Goal: Transaction & Acquisition: Purchase product/service

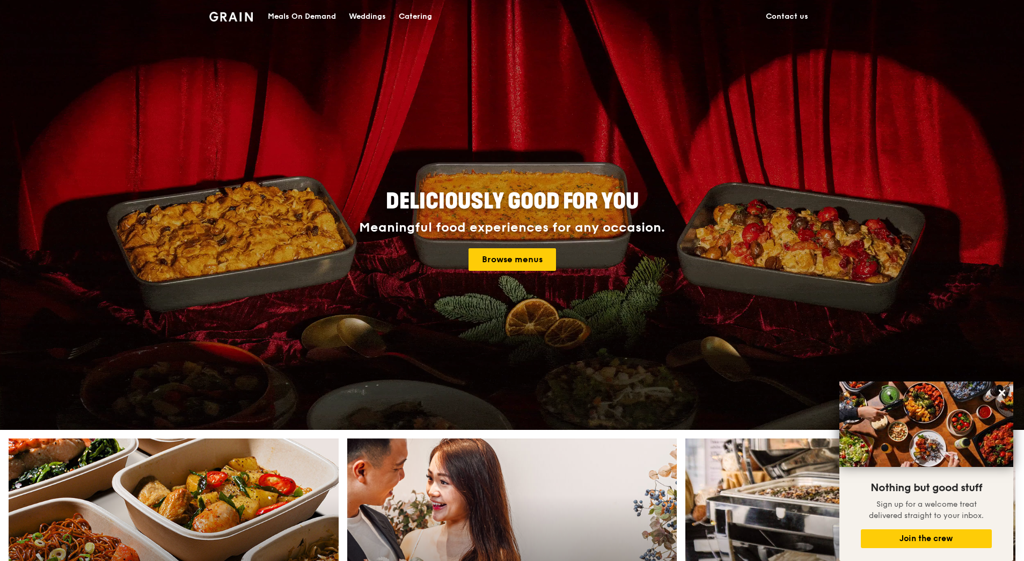
click at [274, 10] on div "Meals On Demand" at bounding box center [302, 17] width 68 height 32
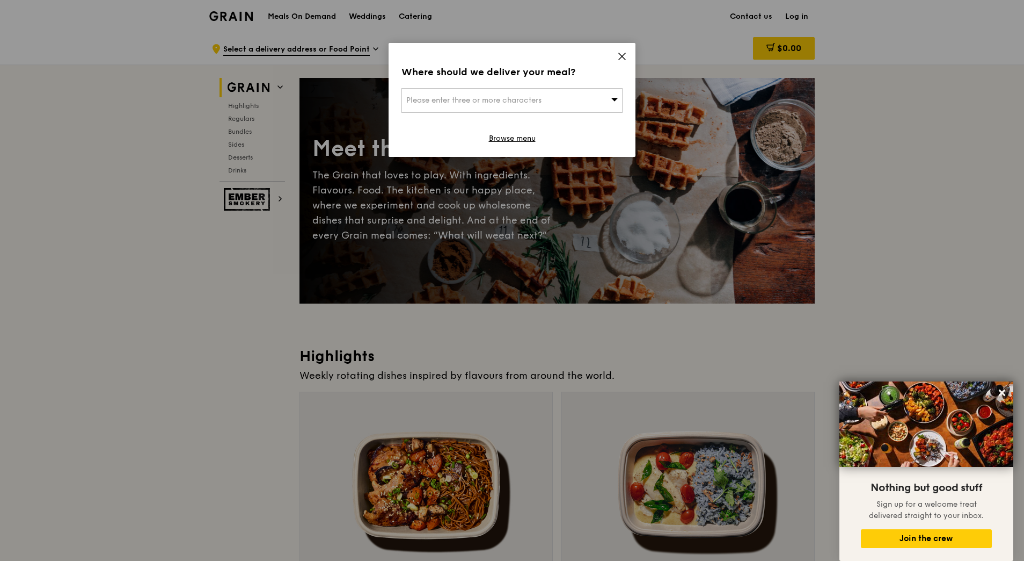
click at [501, 104] on span "Please enter three or more characters" at bounding box center [473, 100] width 135 height 9
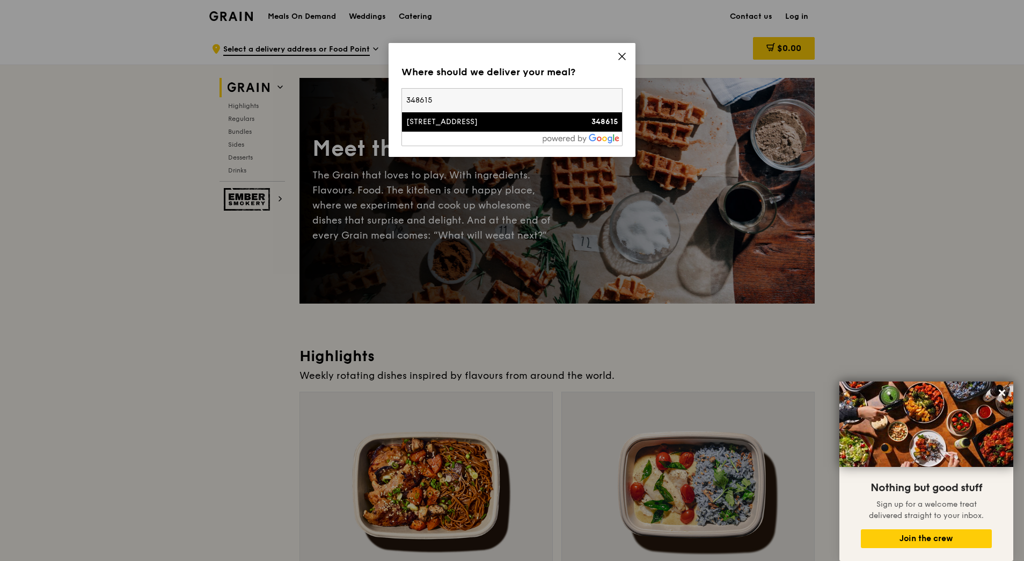
type input "348615"
click at [484, 132] on div at bounding box center [512, 139] width 220 height 14
click at [487, 125] on div "[STREET_ADDRESS]" at bounding box center [485, 122] width 159 height 11
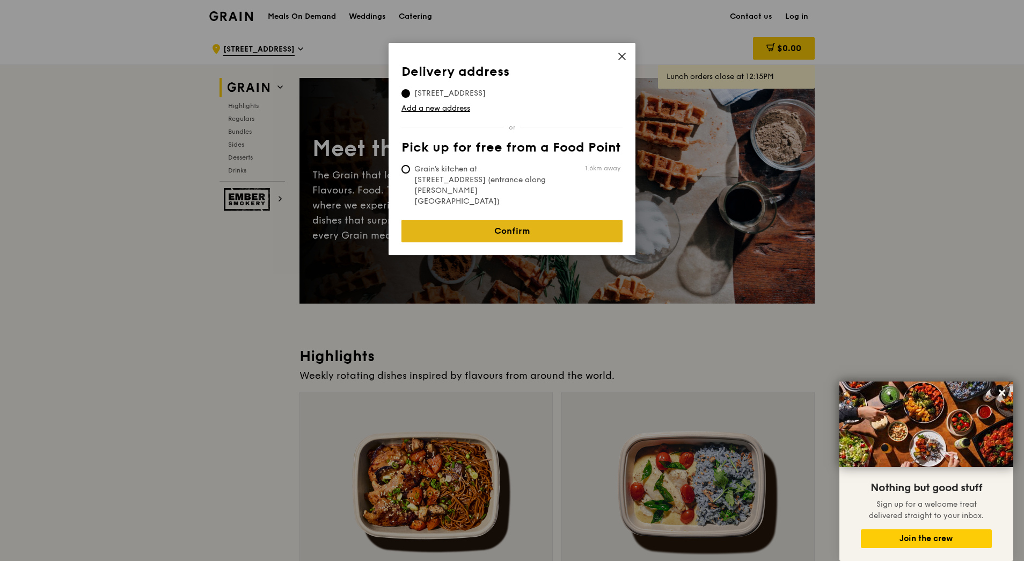
click at [520, 220] on link "Confirm" at bounding box center [512, 231] width 221 height 23
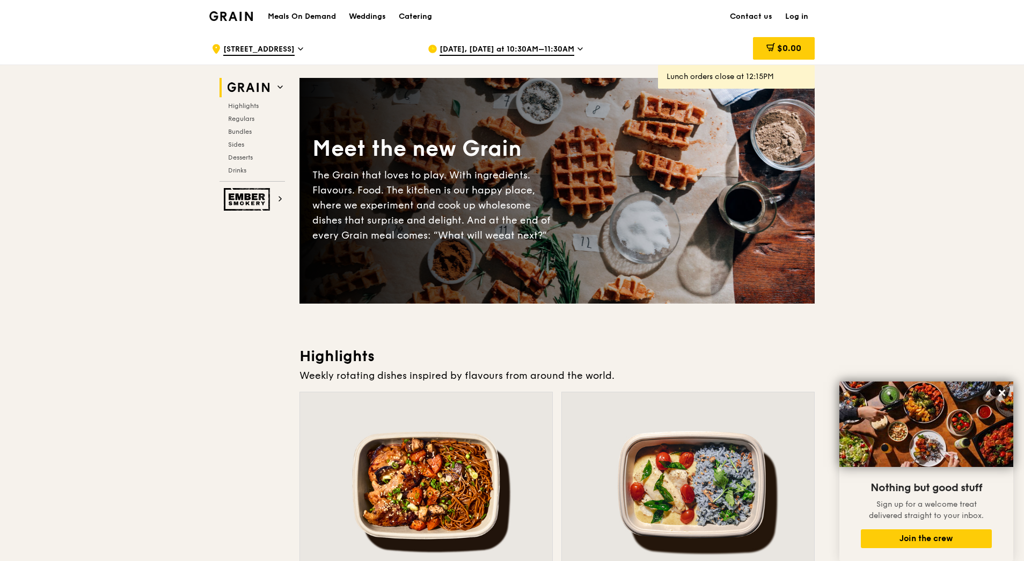
click at [573, 48] on div "[DATE], [DATE] at 10:30AM–11:30AM" at bounding box center [527, 49] width 199 height 32
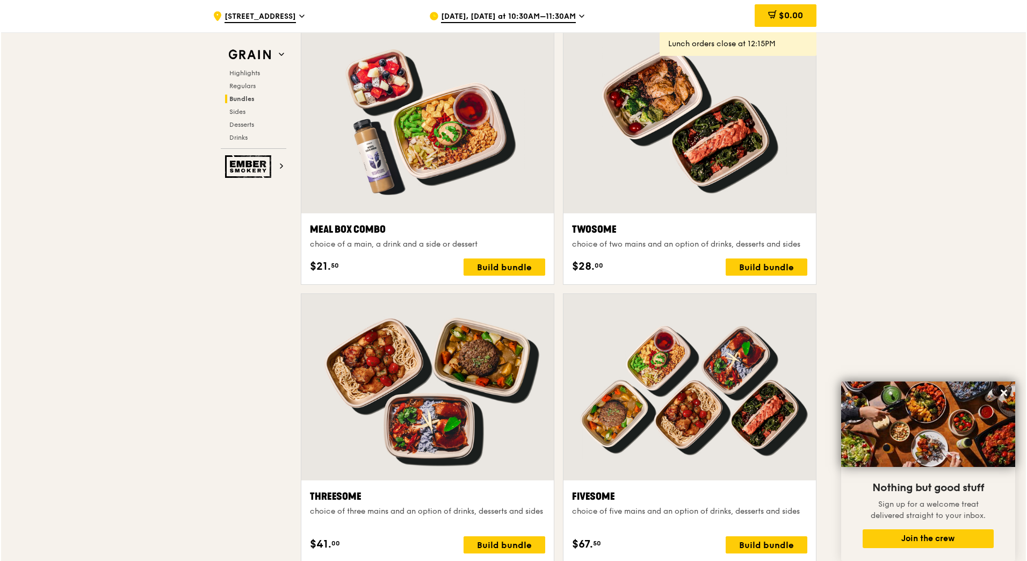
scroll to position [1628, 0]
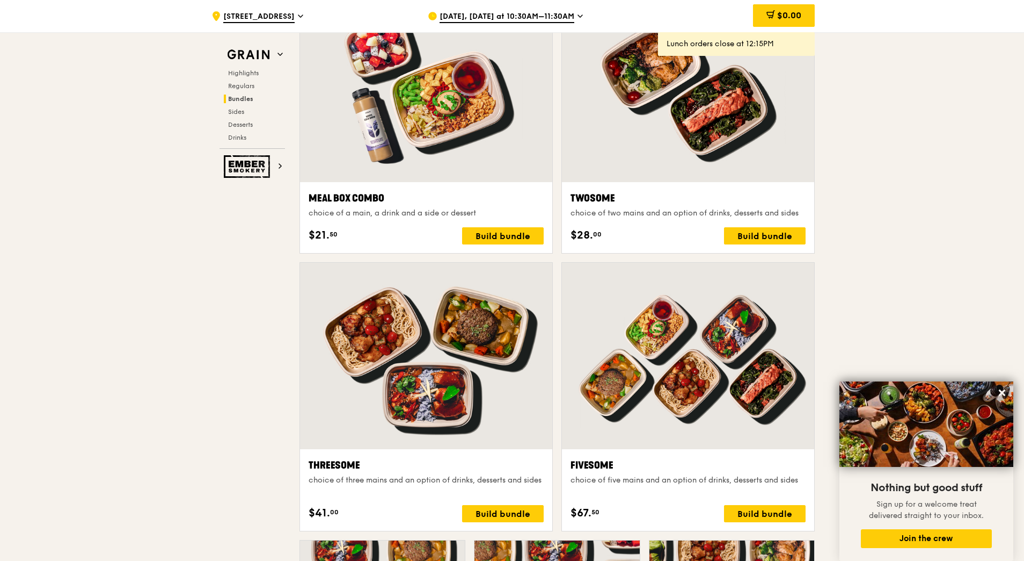
click at [680, 126] on div at bounding box center [688, 89] width 252 height 186
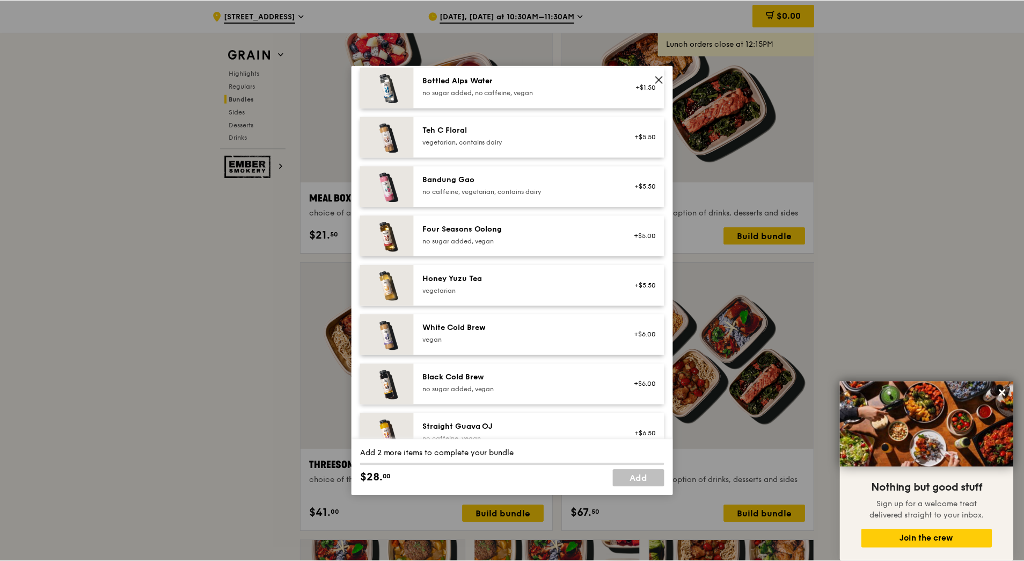
scroll to position [1240, 0]
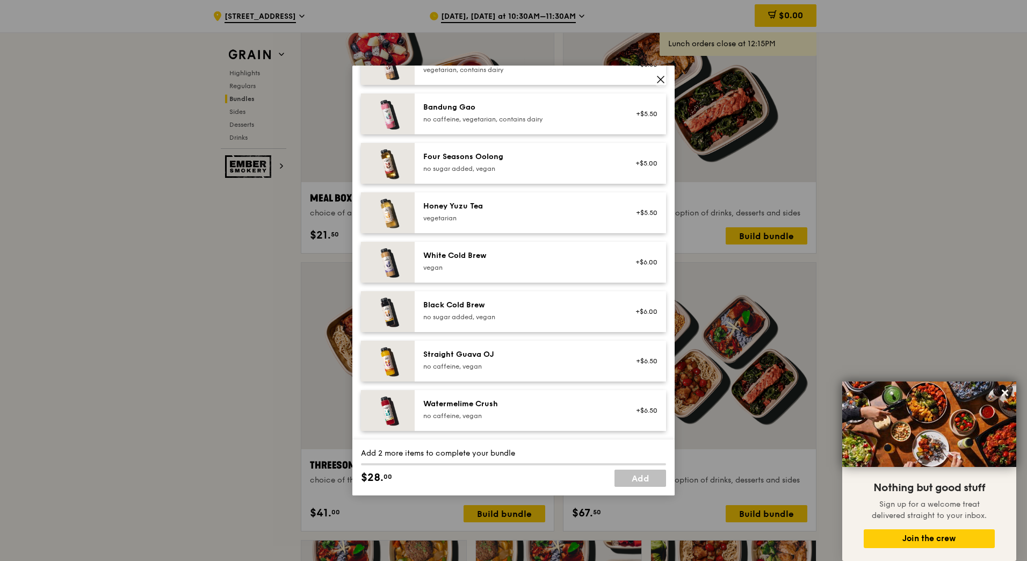
click at [663, 81] on icon at bounding box center [661, 80] width 10 height 10
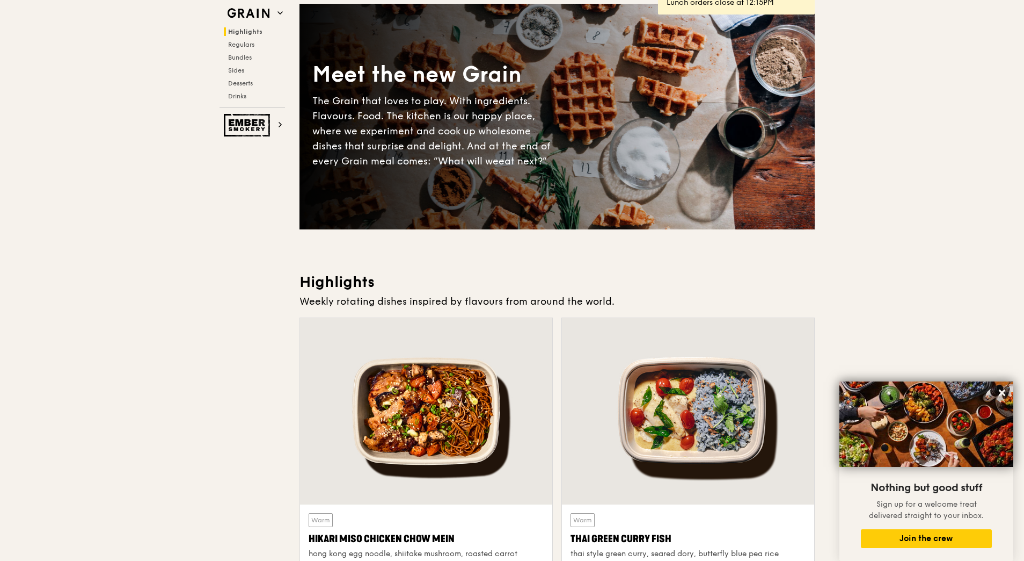
scroll to position [0, 0]
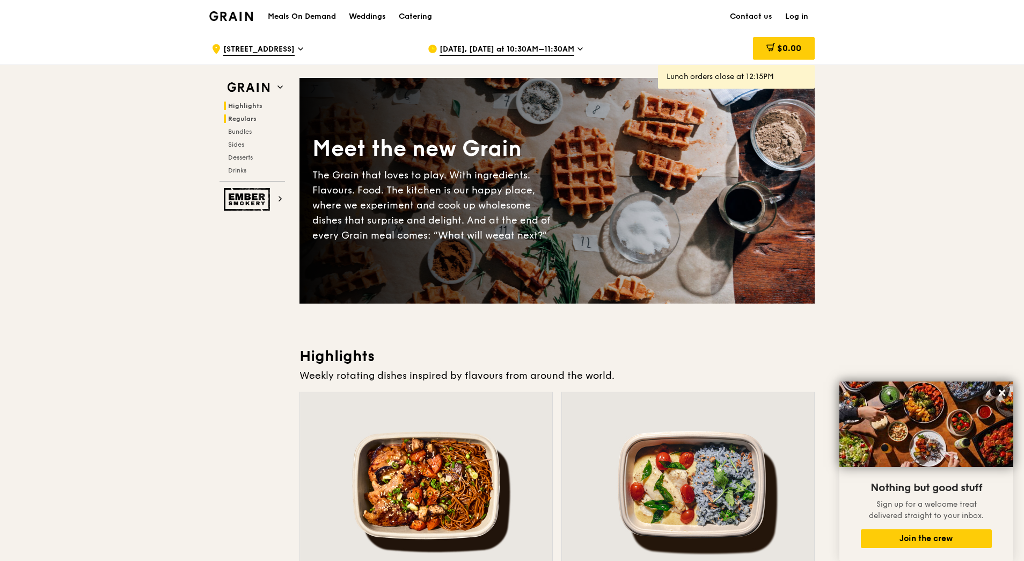
click at [229, 119] on span "Regulars" at bounding box center [242, 119] width 28 height 8
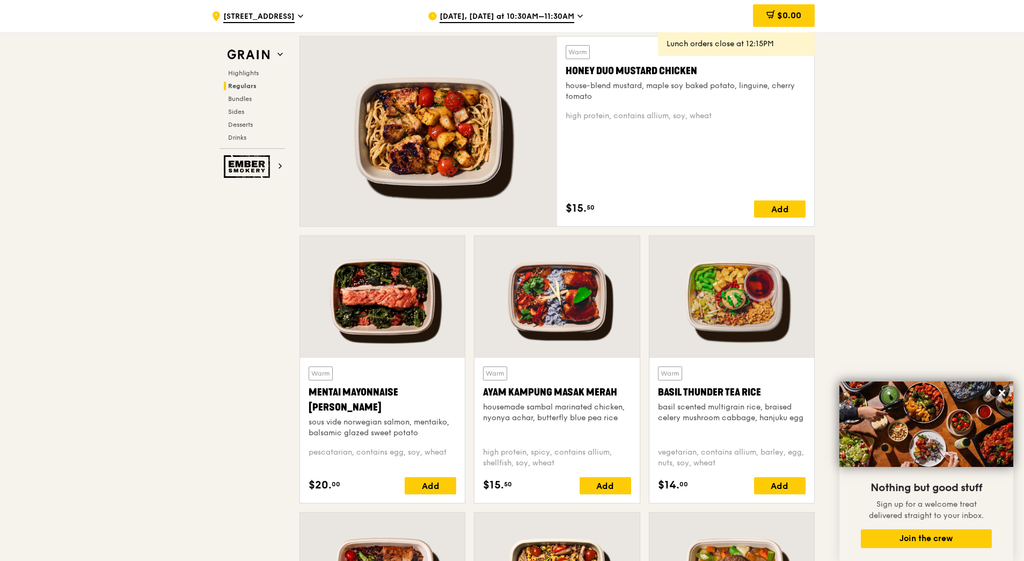
scroll to position [812, 0]
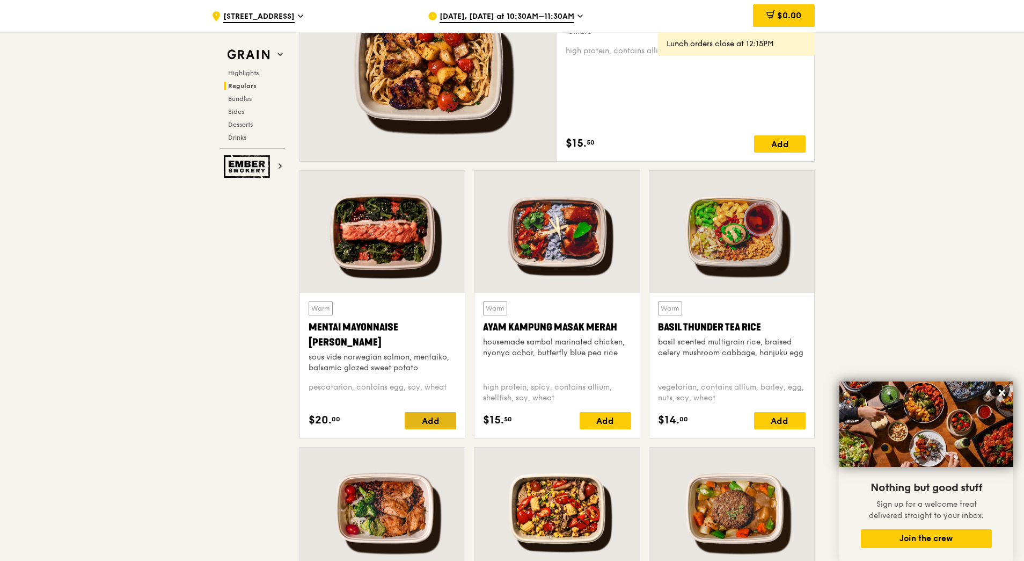
click at [425, 423] on div "Add" at bounding box center [431, 420] width 52 height 17
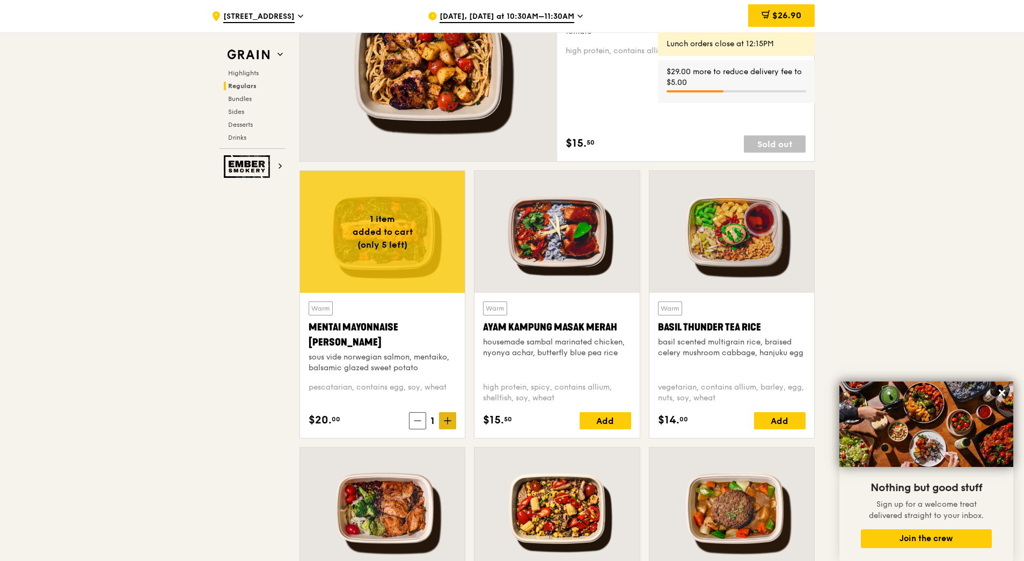
click at [447, 420] on icon at bounding box center [448, 420] width 6 height 0
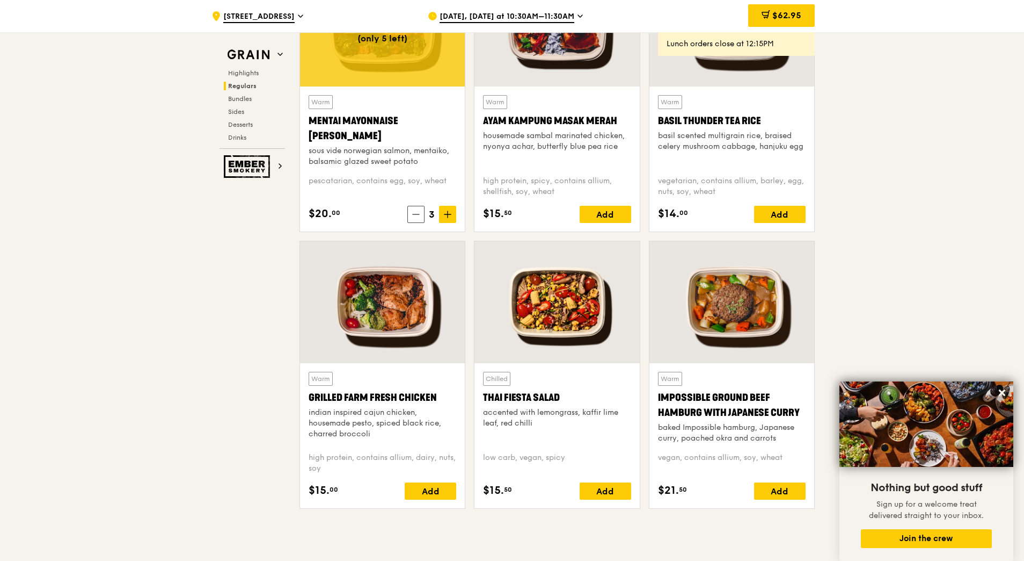
scroll to position [1080, 0]
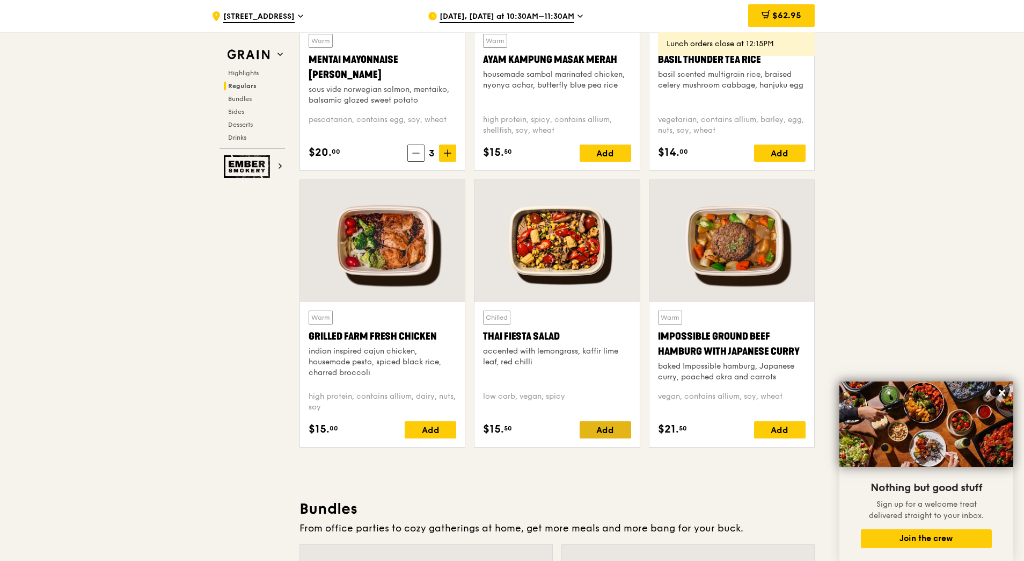
click at [618, 434] on div "Add" at bounding box center [606, 429] width 52 height 17
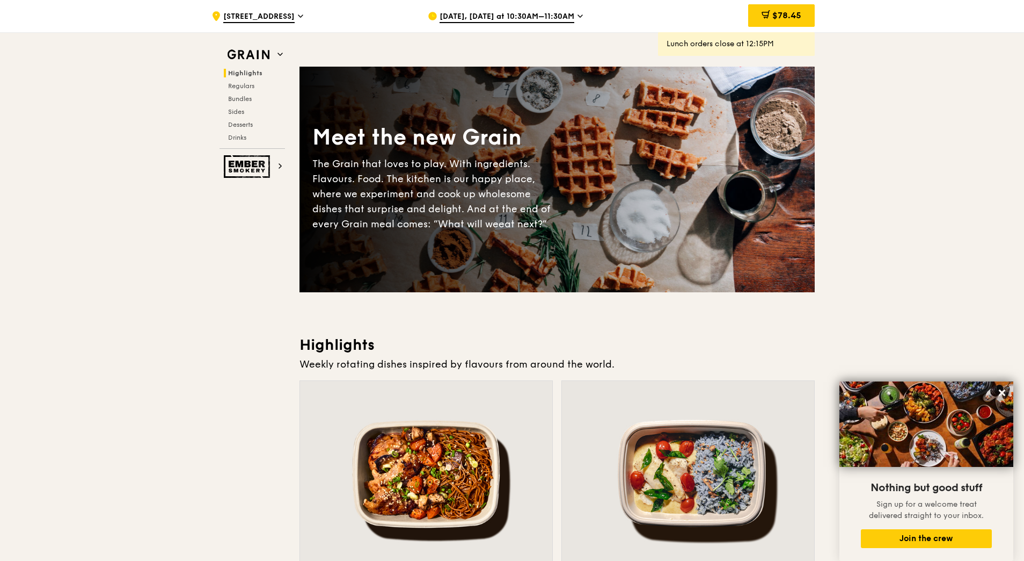
scroll to position [0, 0]
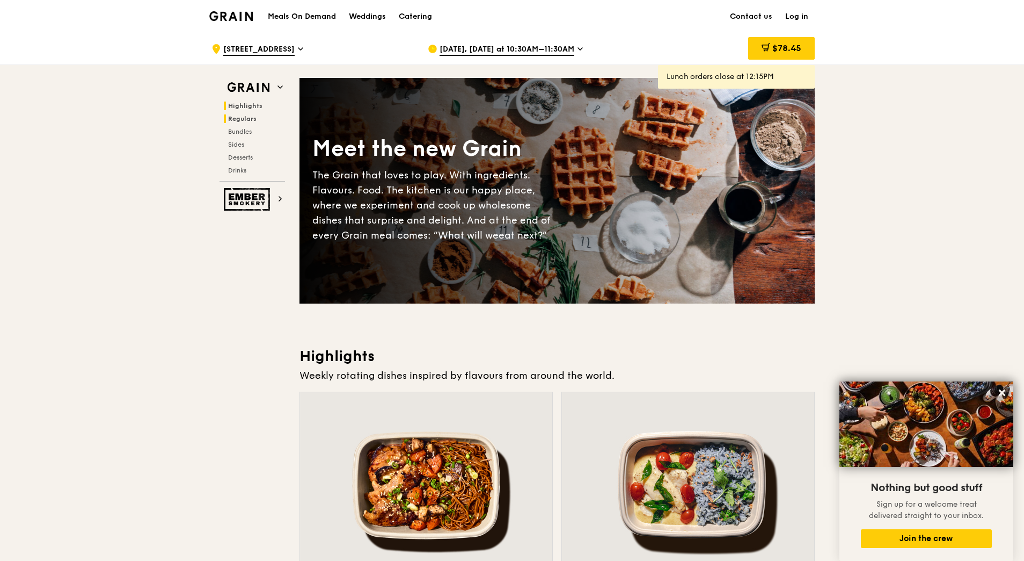
click at [246, 116] on span "Regulars" at bounding box center [242, 119] width 28 height 8
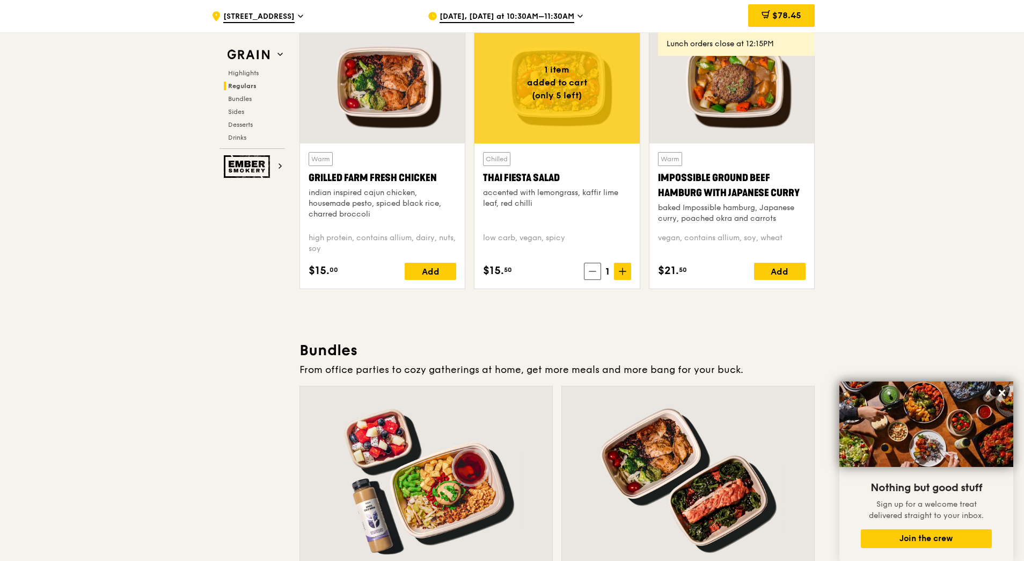
scroll to position [1219, 0]
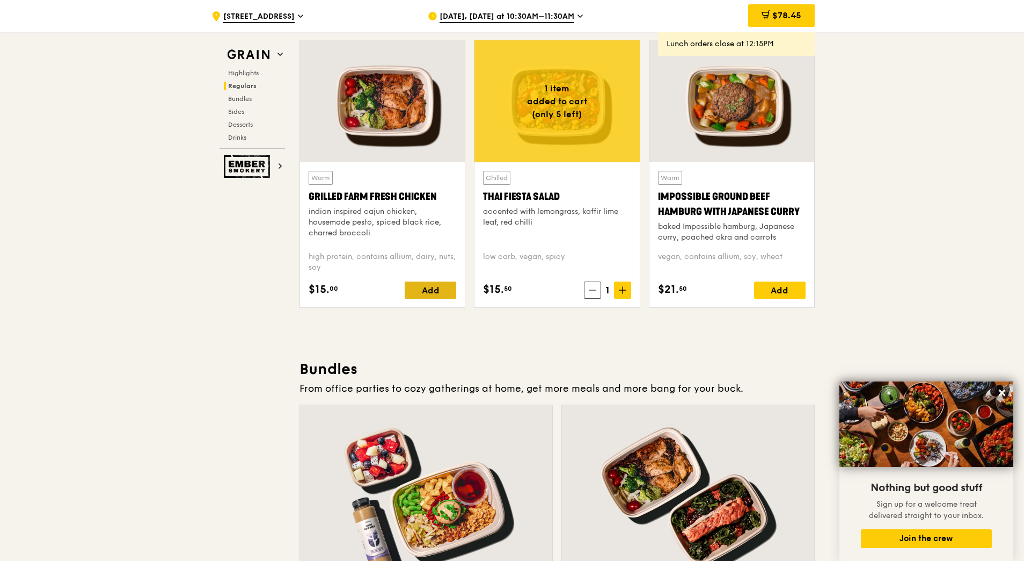
click at [433, 283] on div "Add" at bounding box center [431, 289] width 52 height 17
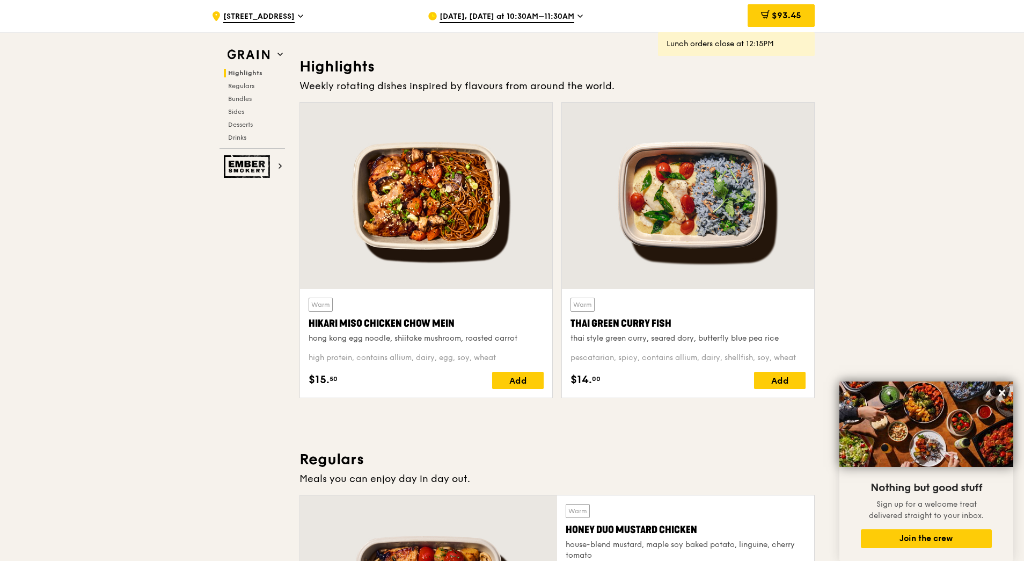
scroll to position [0, 0]
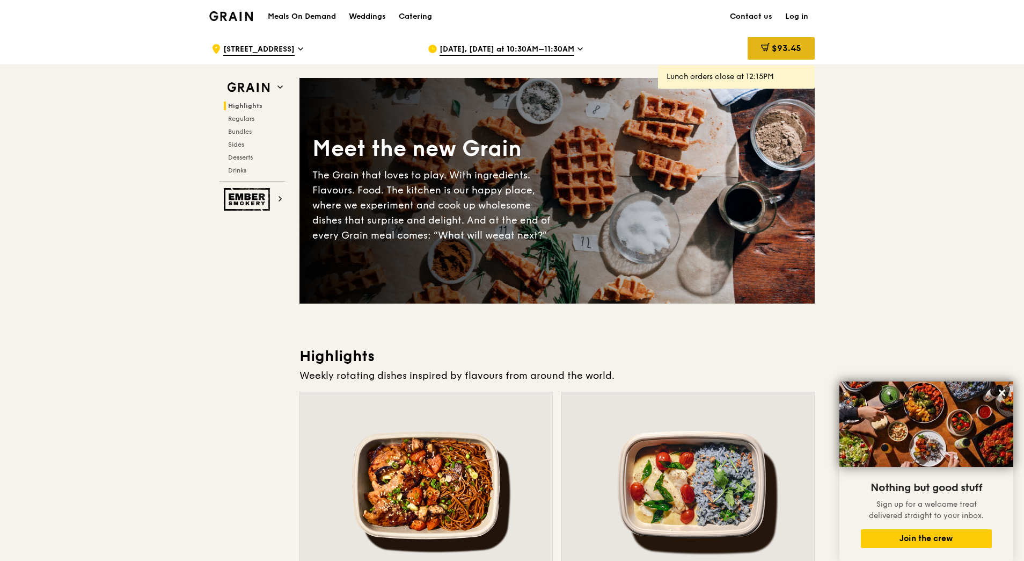
click at [765, 49] on icon at bounding box center [765, 47] width 9 height 9
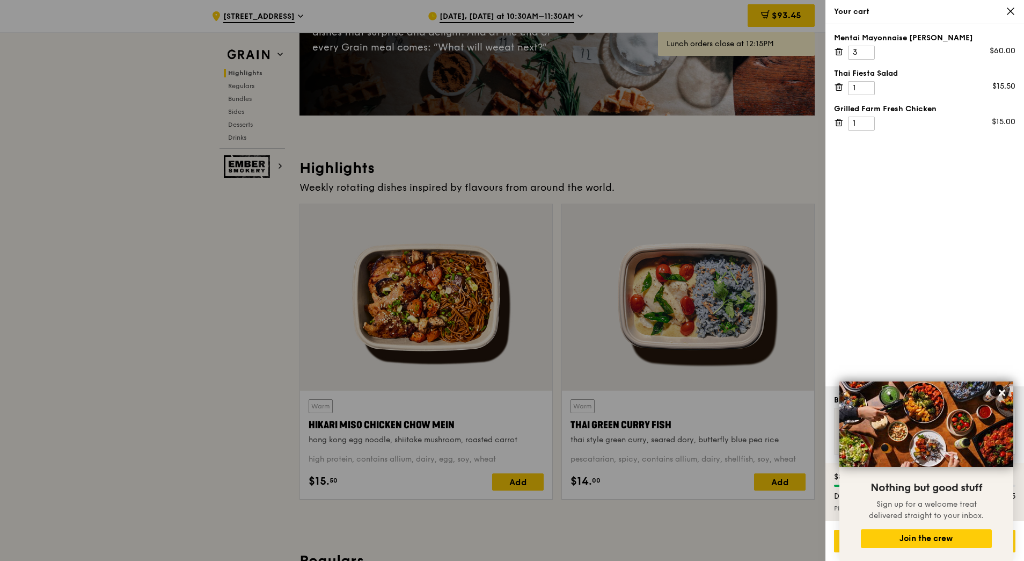
scroll to position [291, 0]
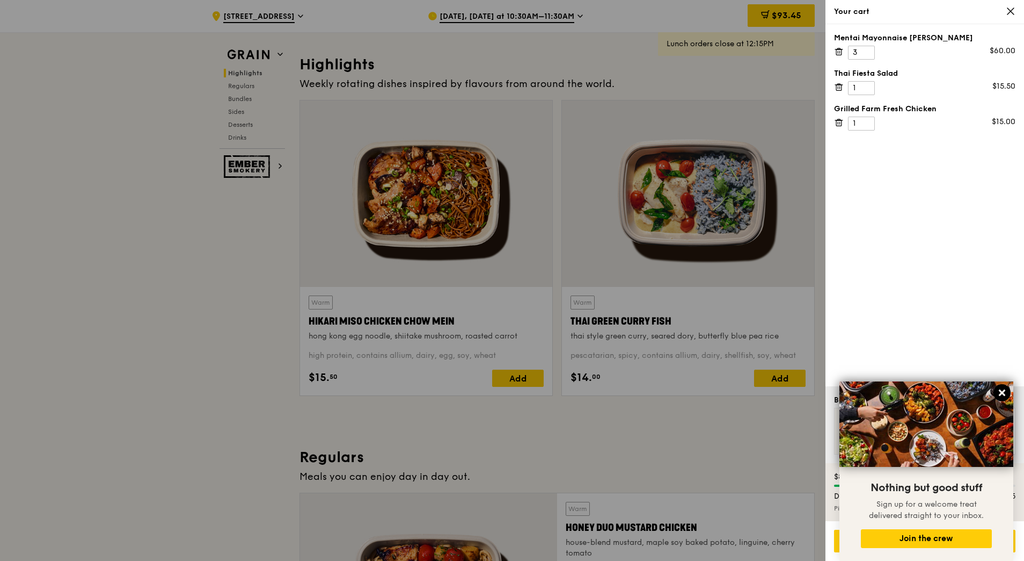
click at [1000, 390] on icon at bounding box center [1002, 392] width 6 height 6
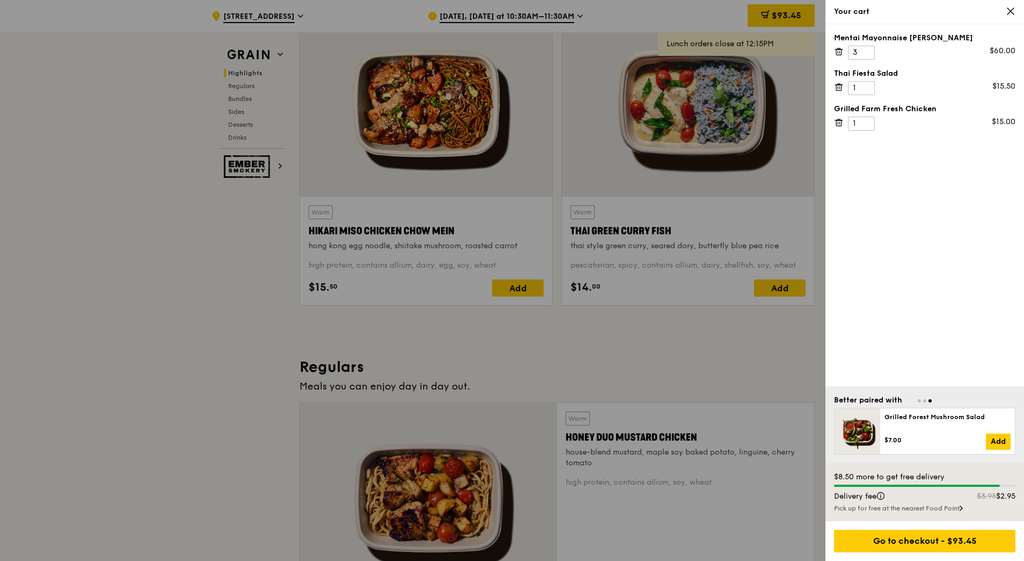
scroll to position [407, 0]
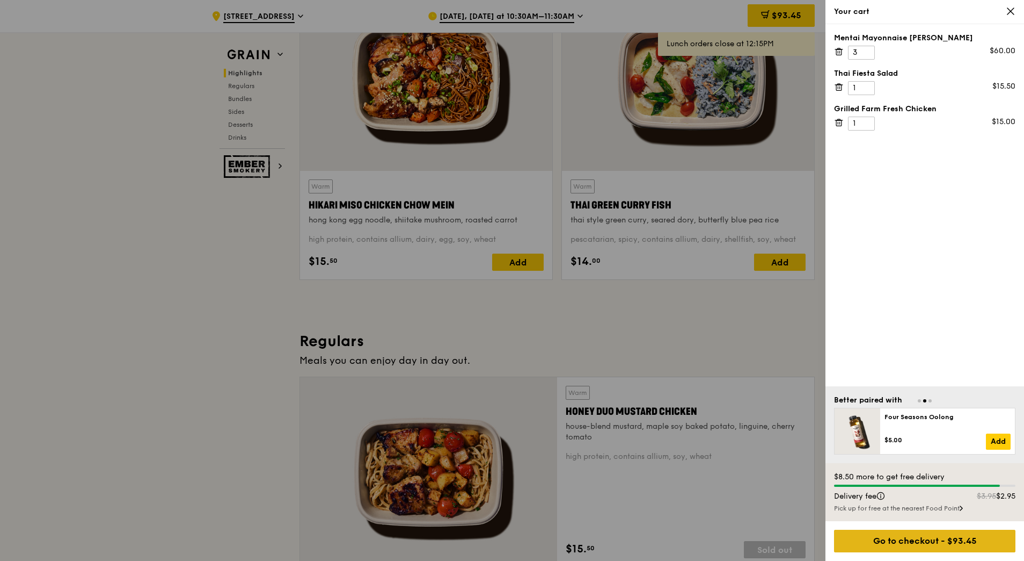
click at [966, 539] on div "Go to checkout - $93.45" at bounding box center [924, 540] width 181 height 23
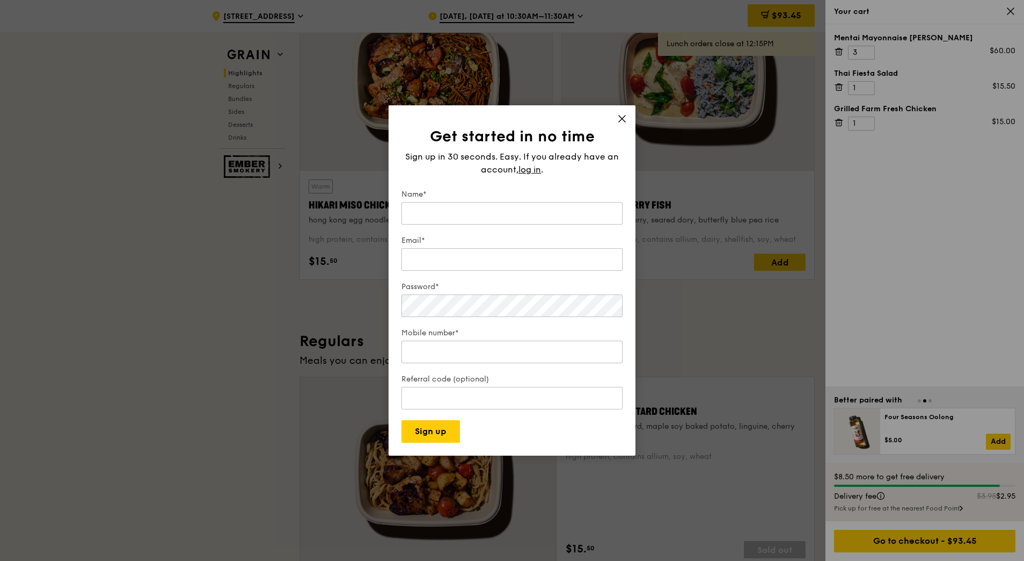
click at [619, 116] on icon at bounding box center [622, 119] width 10 height 10
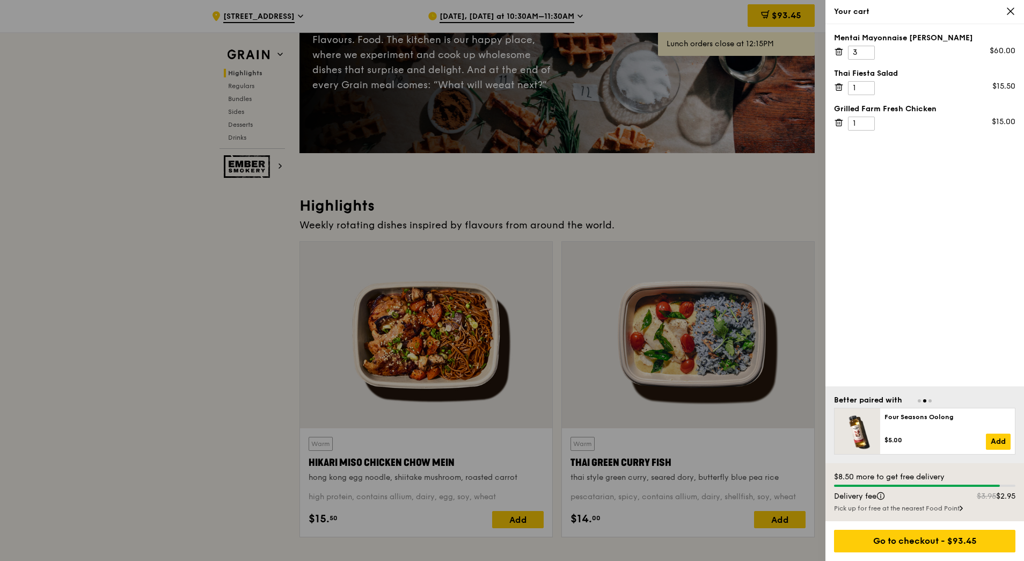
scroll to position [0, 0]
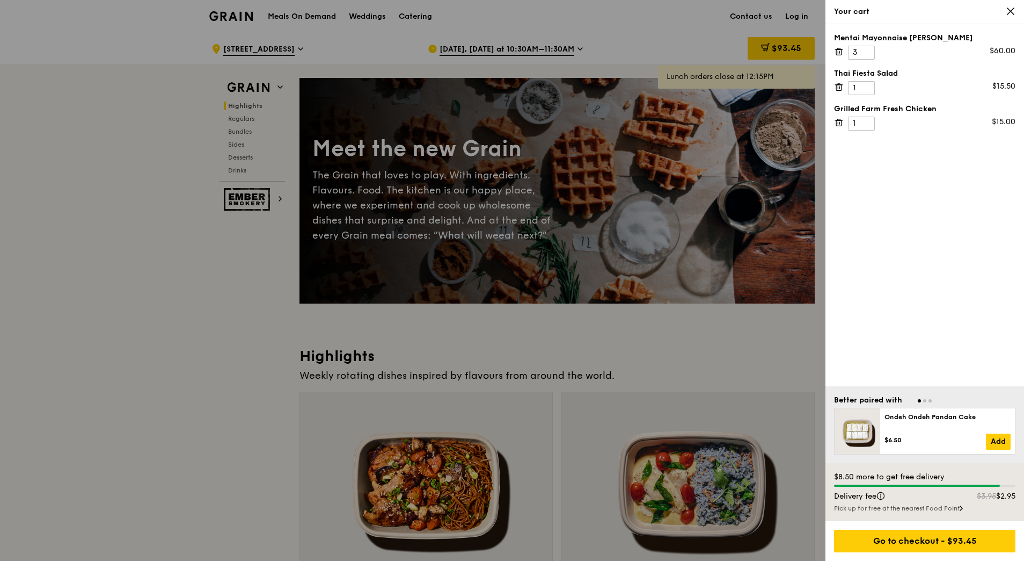
click at [797, 17] on div at bounding box center [512, 280] width 1024 height 561
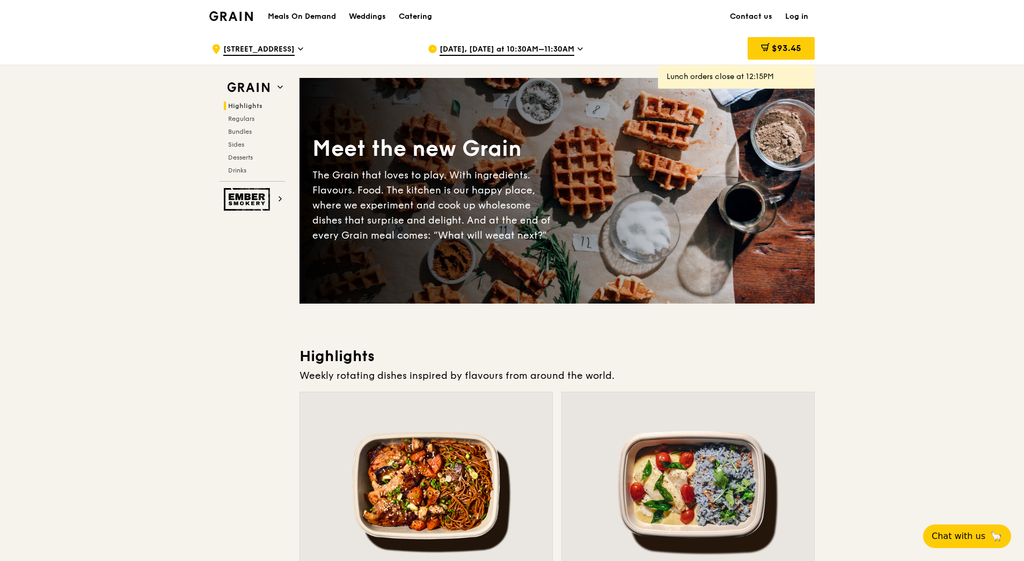
click at [797, 18] on link "Log in" at bounding box center [797, 17] width 36 height 32
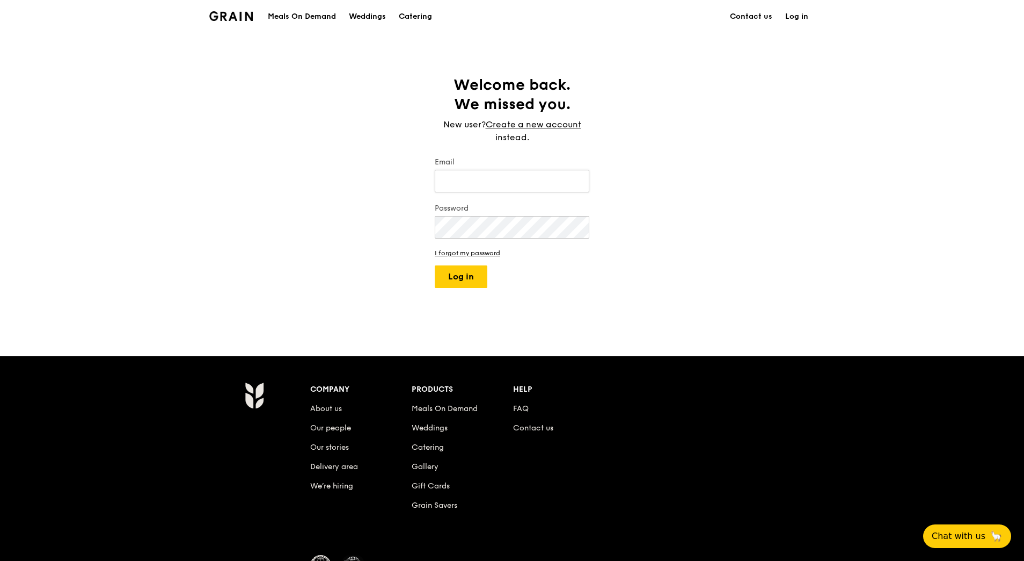
drag, startPoint x: 467, startPoint y: 183, endPoint x: 465, endPoint y: 177, distance: 6.5
click at [467, 183] on input "Email" at bounding box center [512, 181] width 155 height 23
type input "[DOMAIN_NAME][EMAIL_ADDRESS][DOMAIN_NAME]"
click at [460, 279] on button "Log in" at bounding box center [461, 276] width 53 height 23
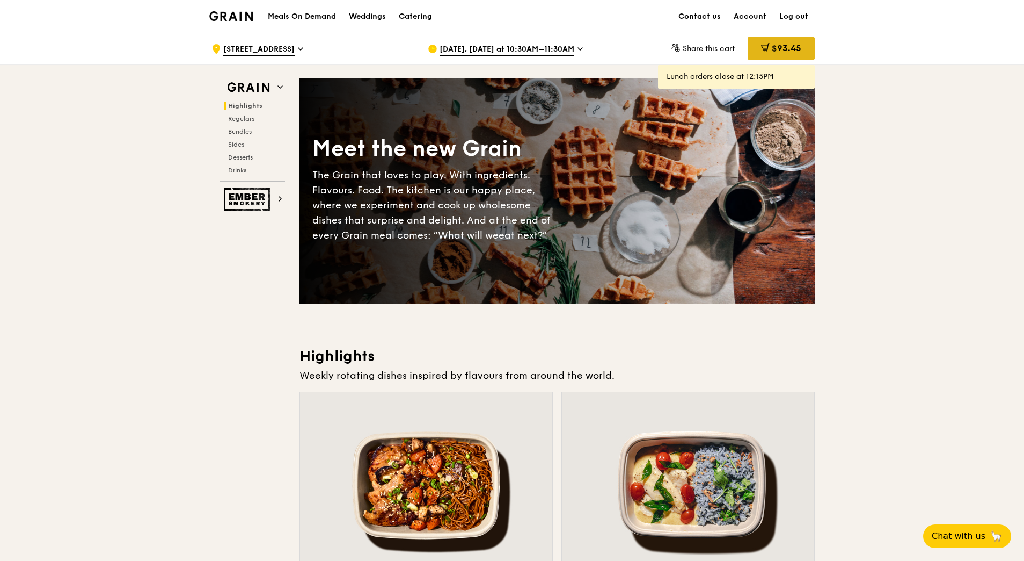
click at [795, 50] on span "$93.45" at bounding box center [787, 48] width 30 height 10
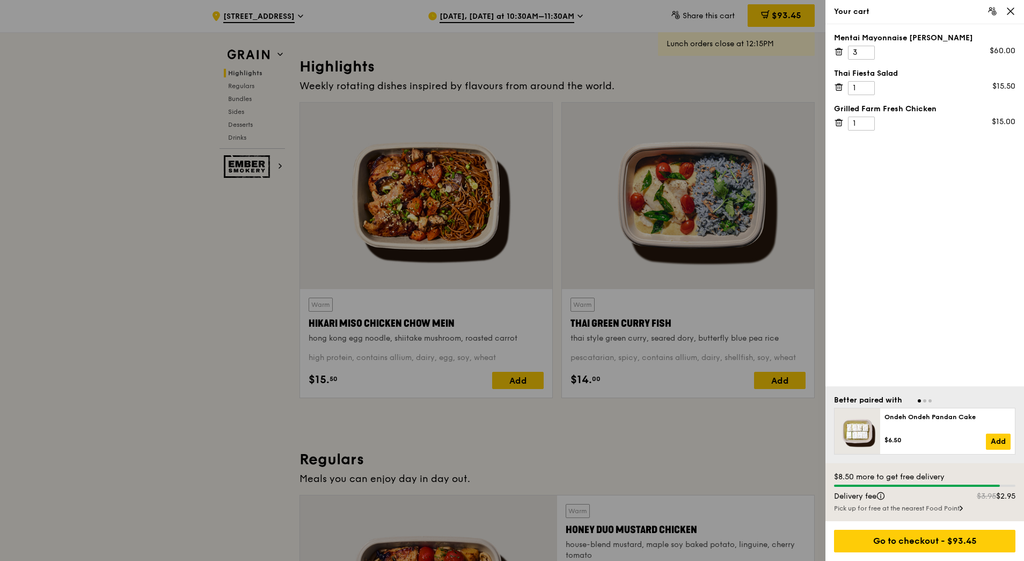
scroll to position [291, 0]
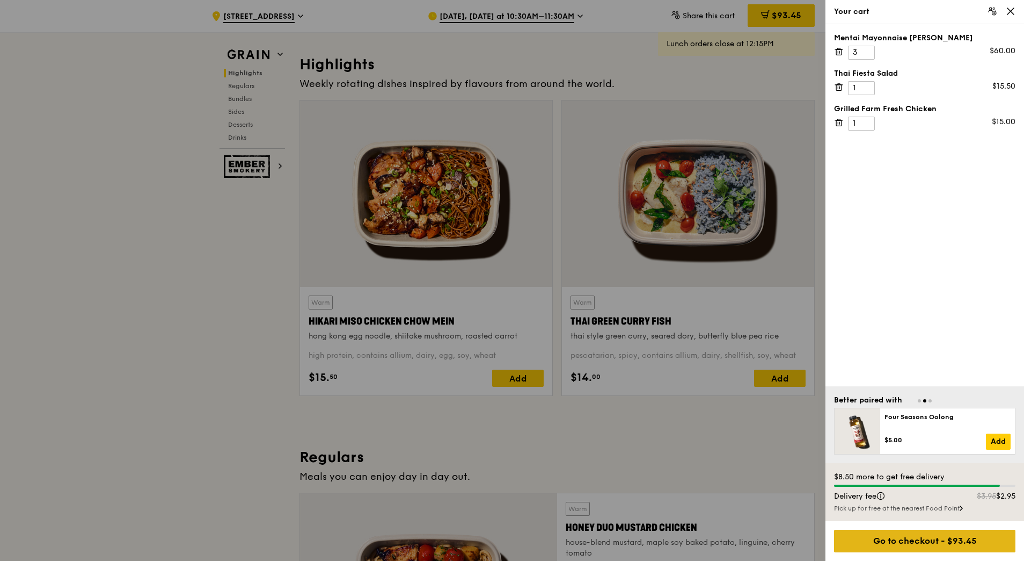
click at [943, 546] on div "Go to checkout - $93.45" at bounding box center [924, 540] width 181 height 23
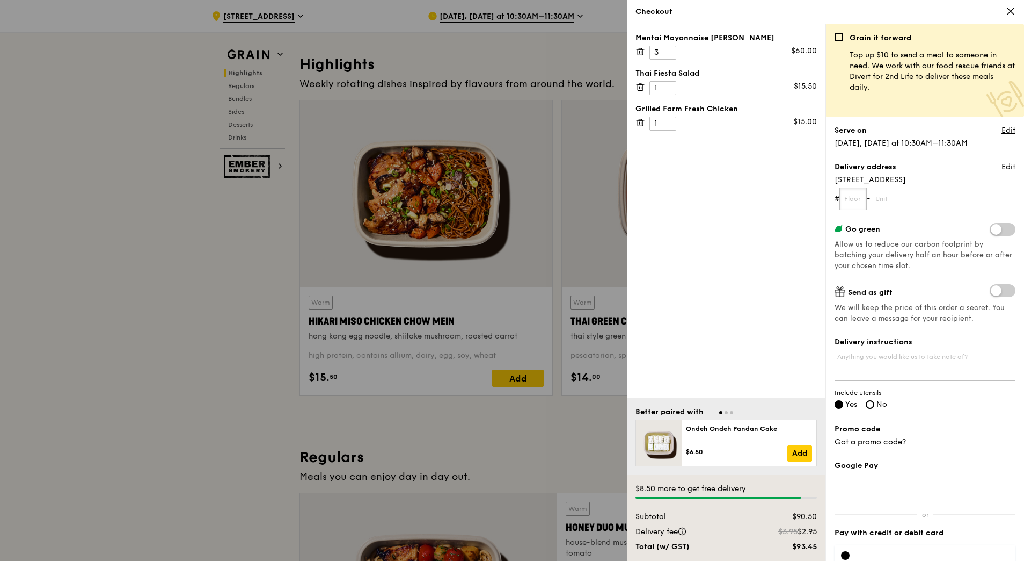
click at [852, 206] on input "text" at bounding box center [853, 198] width 27 height 23
type input "01"
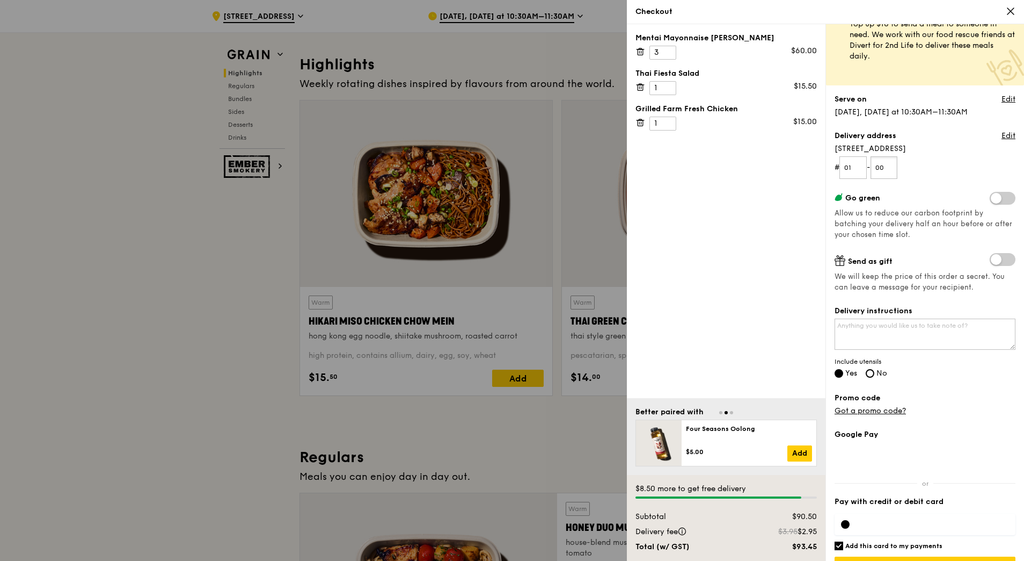
scroll to position [58, 0]
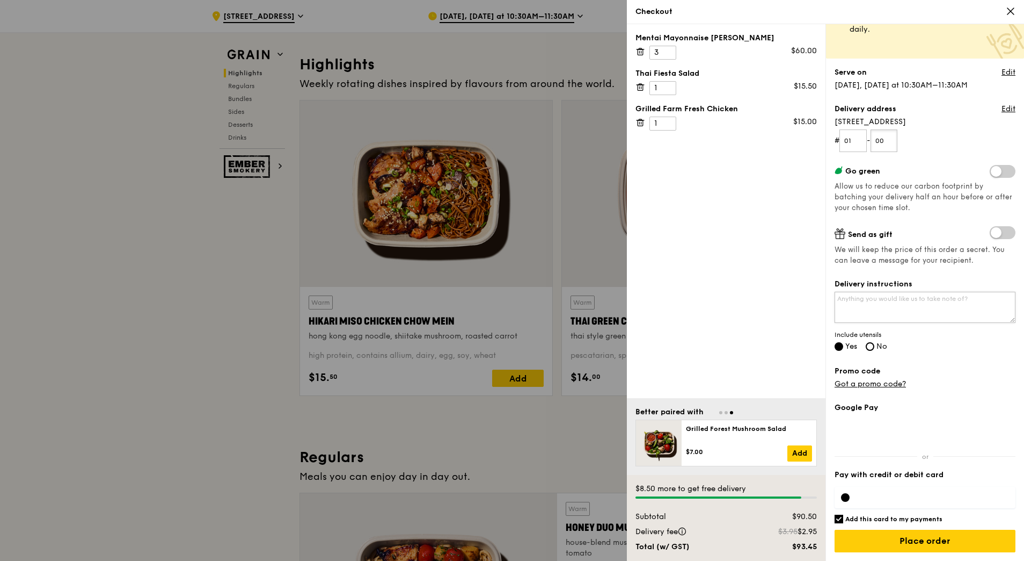
type input "00"
click at [941, 299] on textarea "Delivery instructions" at bounding box center [925, 307] width 181 height 31
click at [955, 300] on textarea "Please inform [PERSON_NAME] HP: 9176 9822 before delivery. Thank you." at bounding box center [925, 307] width 181 height 31
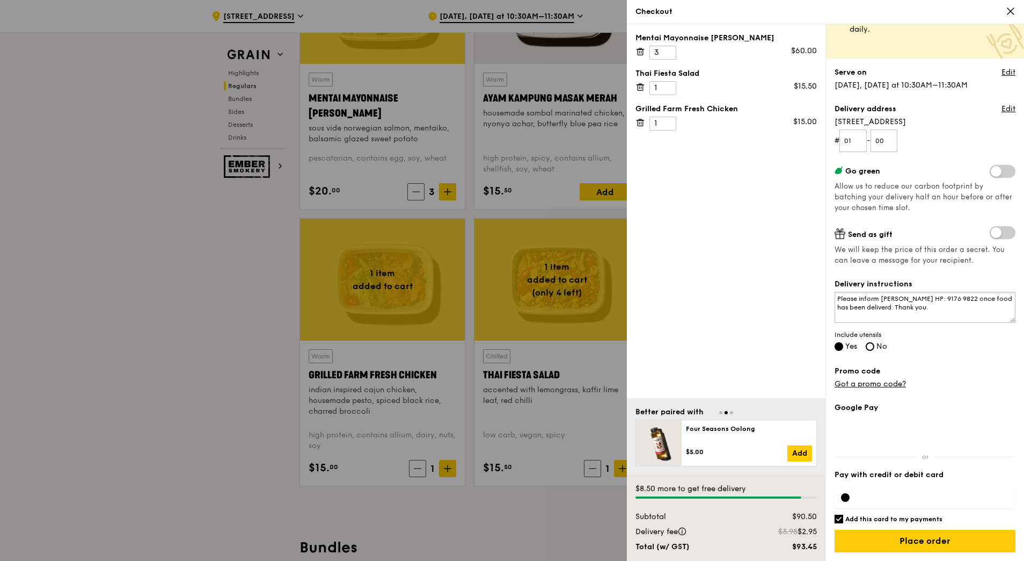
scroll to position [1099, 0]
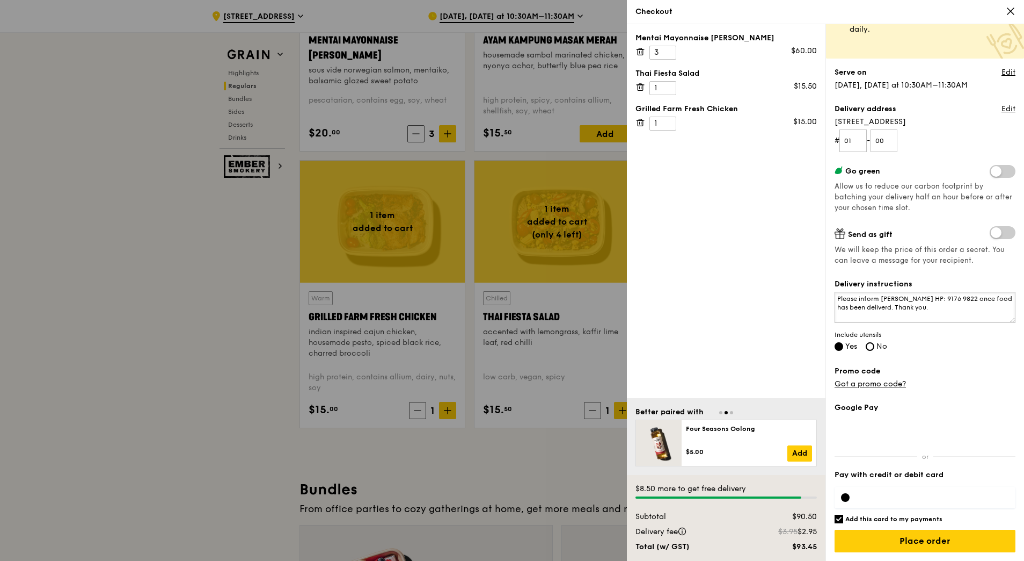
type textarea "Please inform [PERSON_NAME] HP: 9176 9822 once food has been deliverd. Thank yo…"
drag, startPoint x: 932, startPoint y: 503, endPoint x: 925, endPoint y: 504, distance: 7.2
click at [924, 505] on div at bounding box center [925, 496] width 181 height 21
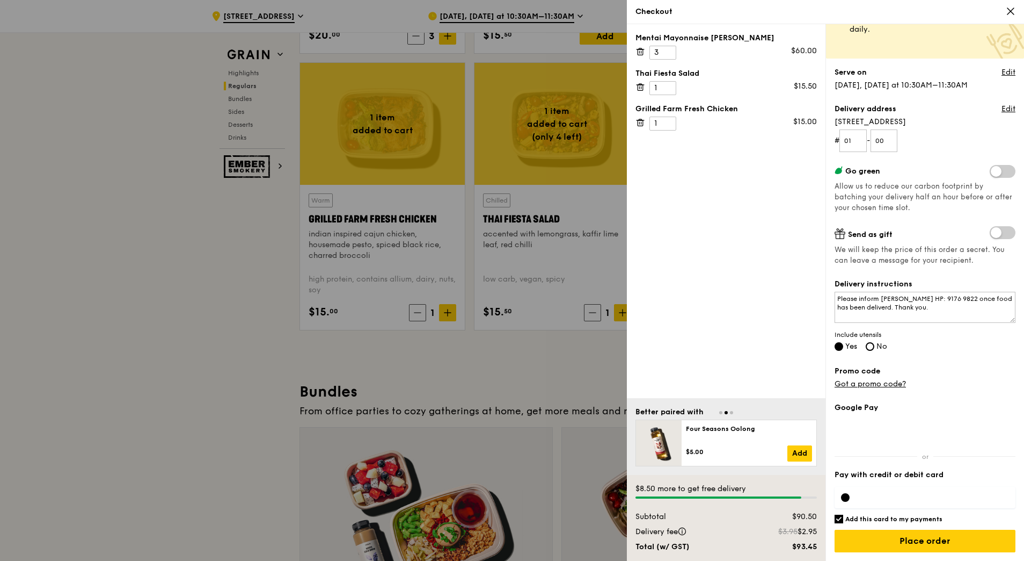
scroll to position [1331, 0]
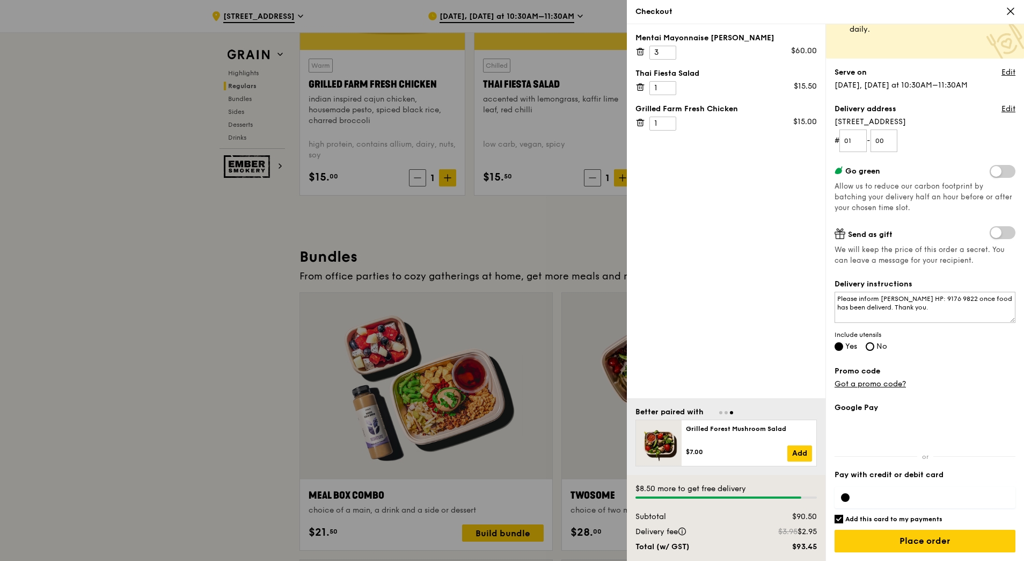
click at [842, 519] on input "Add this card to my payments" at bounding box center [839, 518] width 9 height 9
checkbox input "false"
drag, startPoint x: 918, startPoint y: 420, endPoint x: 908, endPoint y: 451, distance: 32.6
click at [908, 451] on div "Google Pay Pay with credit or debit card Add this card to my payments $8.50 mor…" at bounding box center [925, 481] width 181 height 158
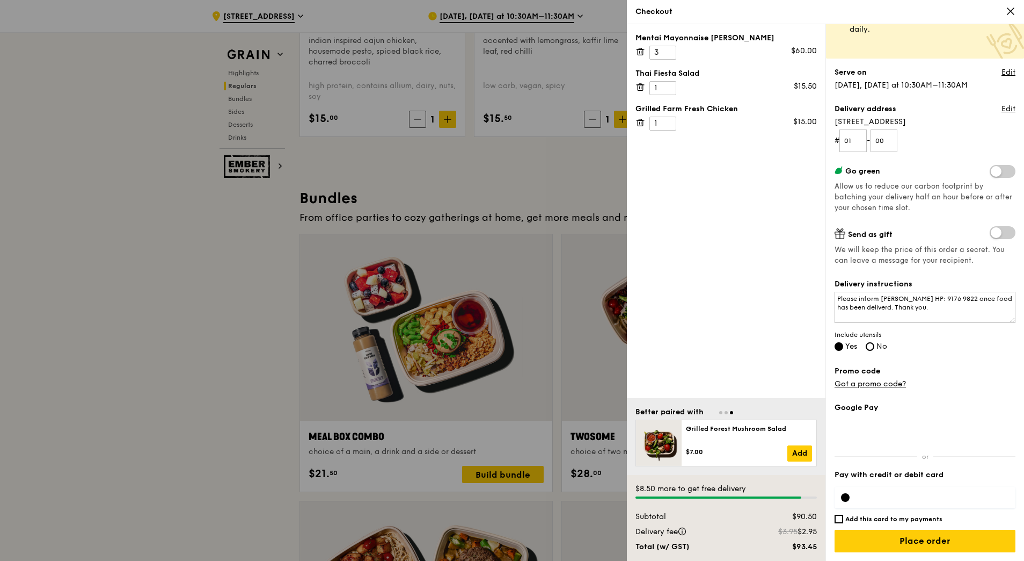
click at [697, 192] on div "Mentai Mayonnaise [PERSON_NAME] 3 $60.00 Thai Fiesta Salad 1 $15.50 Grilled Far…" at bounding box center [726, 211] width 199 height 374
click at [850, 497] on div at bounding box center [925, 496] width 181 height 21
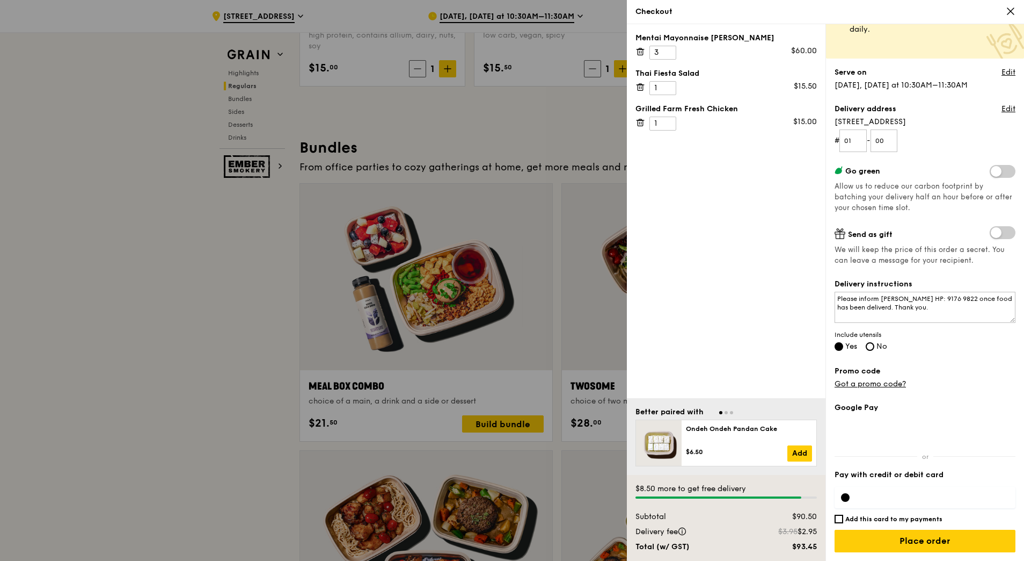
scroll to position [1506, 0]
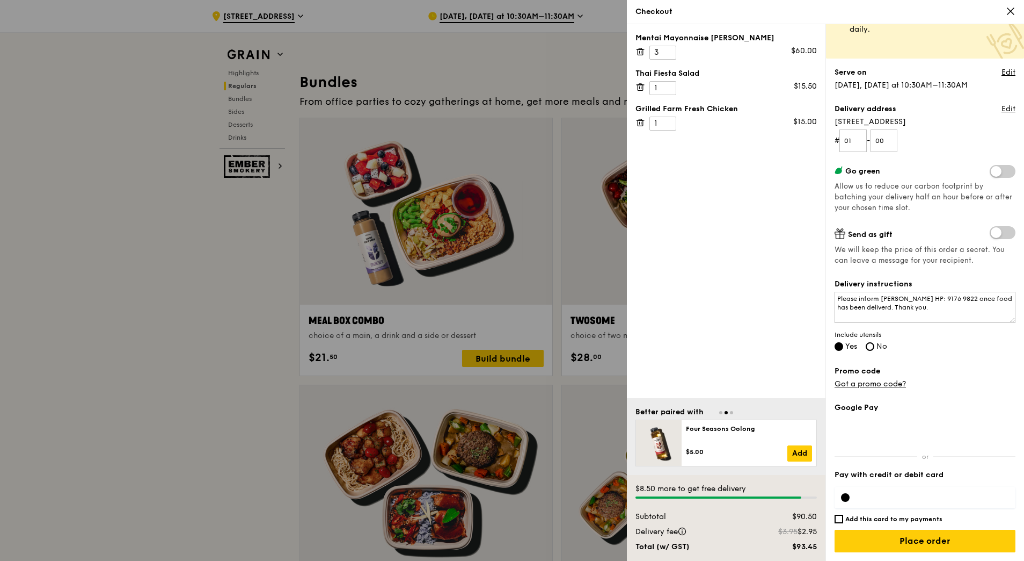
click at [745, 308] on div "Mentai Mayonnaise [PERSON_NAME] 3 $60.00 Thai Fiesta Salad 1 $15.50 Grilled Far…" at bounding box center [726, 211] width 199 height 374
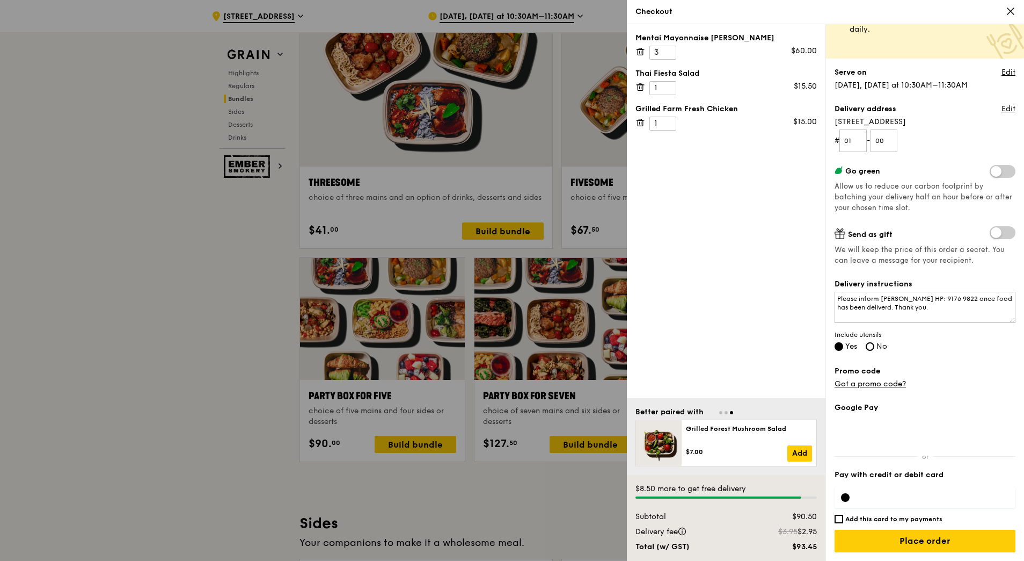
scroll to position [1913, 0]
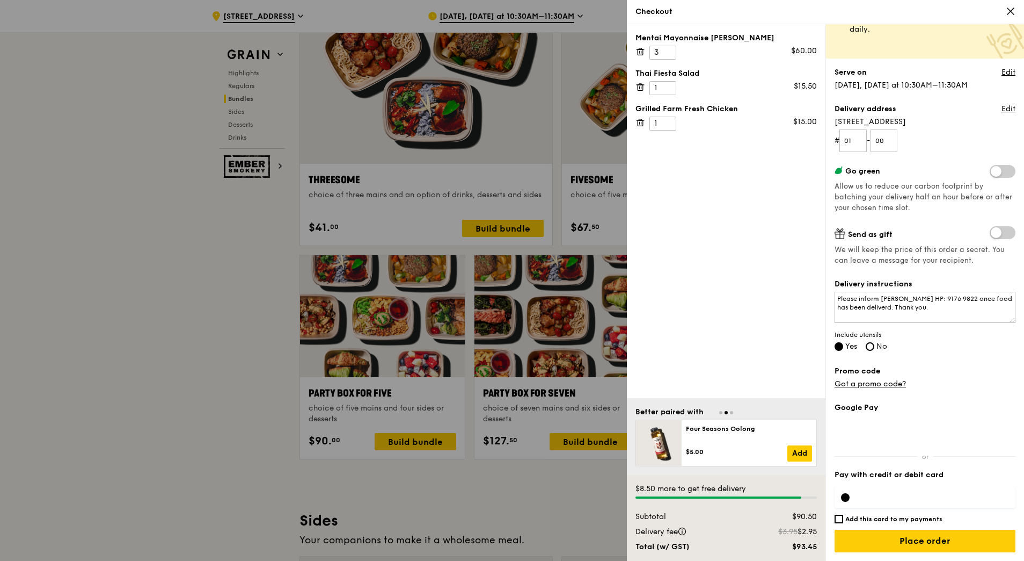
click at [846, 496] on div at bounding box center [845, 497] width 9 height 9
type textarea "Please inform [PERSON_NAME] HP: 9176 9822 once food has been delivered. Thank y…"
click at [944, 544] on input "Place order" at bounding box center [925, 540] width 181 height 23
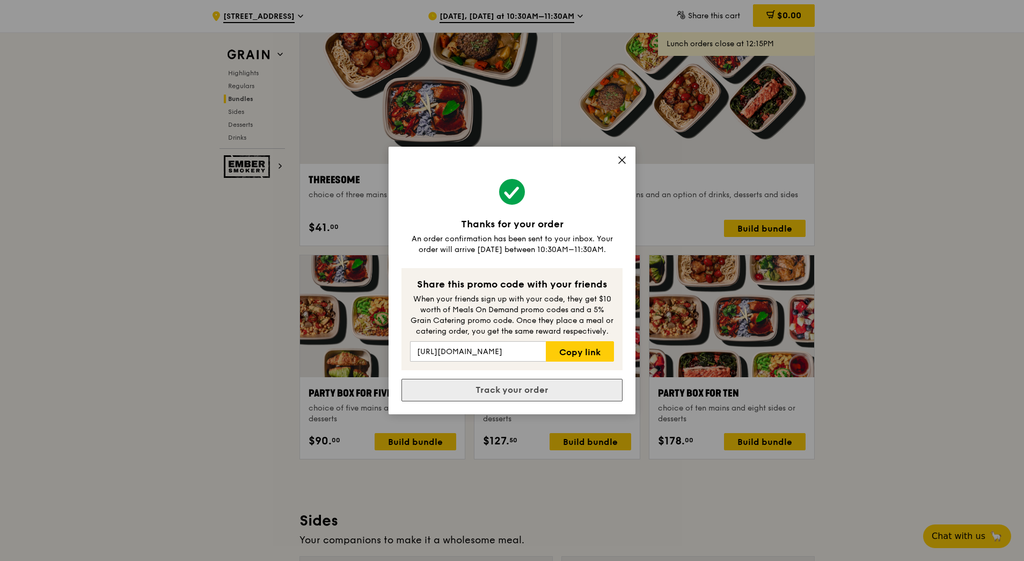
click at [536, 388] on link "Track your order" at bounding box center [512, 390] width 221 height 23
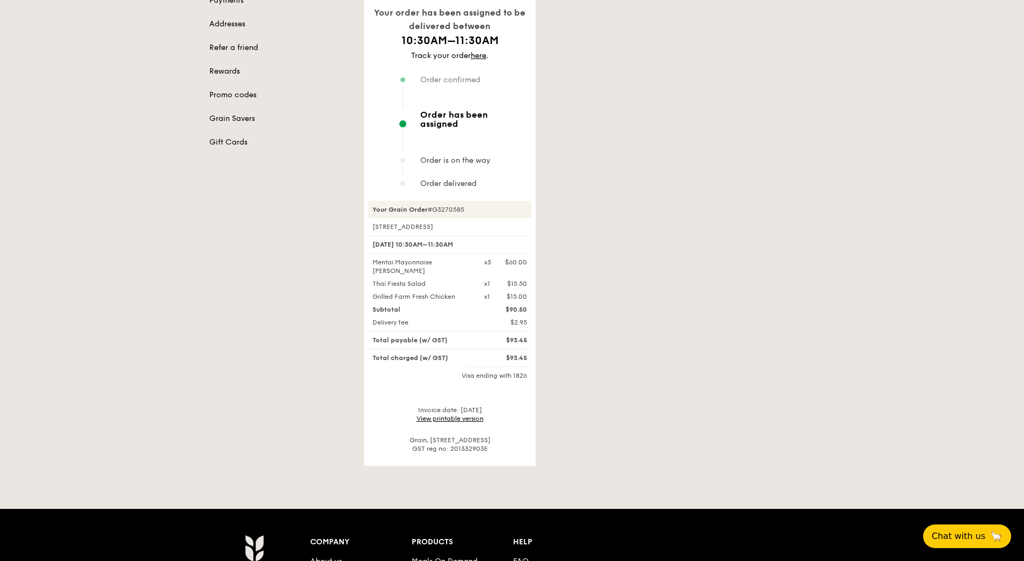
scroll to position [174, 0]
